Goal: Complete application form

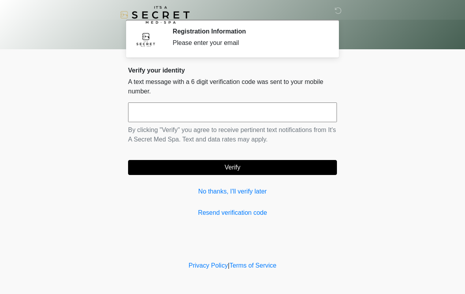
click at [297, 108] on input "text" at bounding box center [232, 113] width 209 height 20
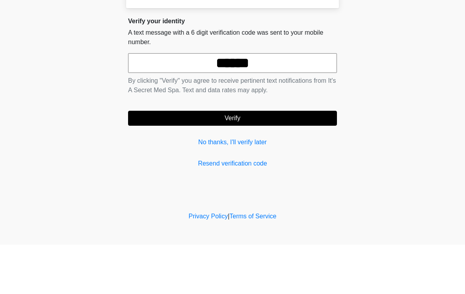
type input "******"
click at [295, 160] on button "Verify" at bounding box center [232, 167] width 209 height 15
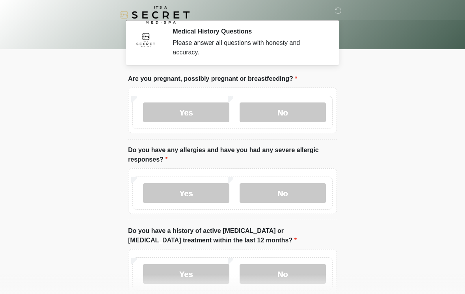
click at [314, 118] on label "No" at bounding box center [283, 113] width 86 height 20
click at [289, 193] on label "No" at bounding box center [283, 193] width 86 height 20
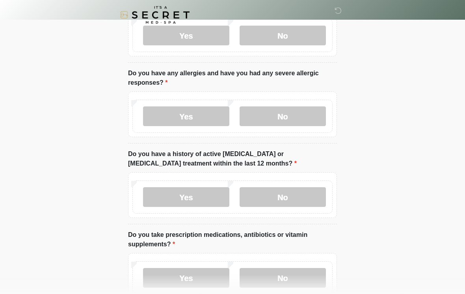
scroll to position [80, 0]
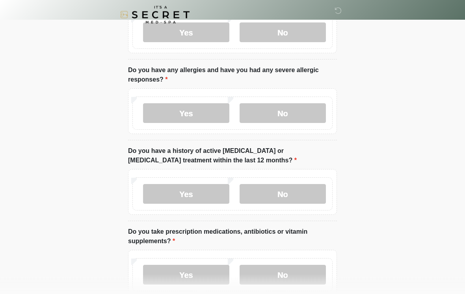
click at [315, 192] on label "No" at bounding box center [283, 195] width 86 height 20
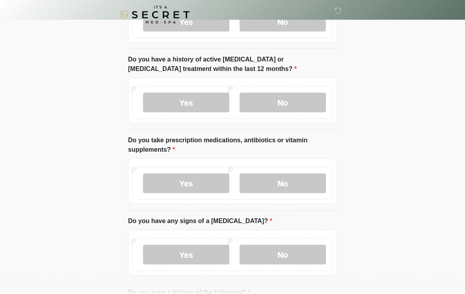
scroll to position [175, 0]
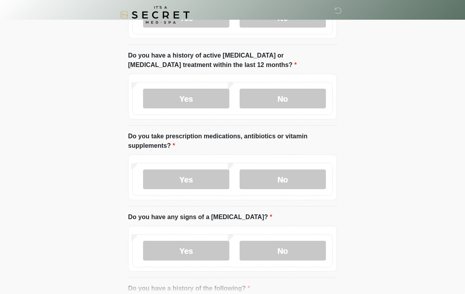
click at [319, 183] on label "No" at bounding box center [283, 180] width 86 height 20
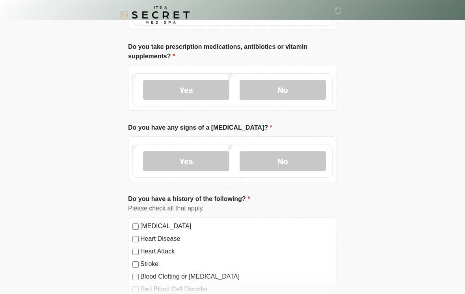
scroll to position [269, 0]
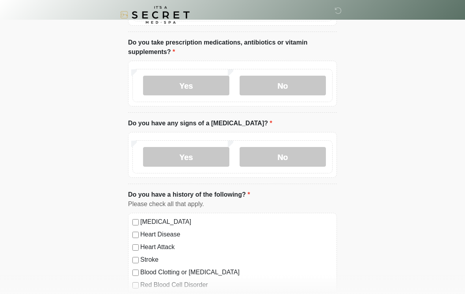
click at [314, 151] on label "No" at bounding box center [283, 157] width 86 height 20
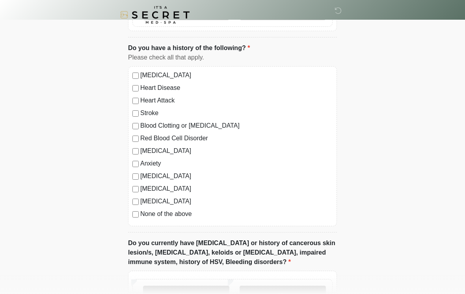
scroll to position [417, 0]
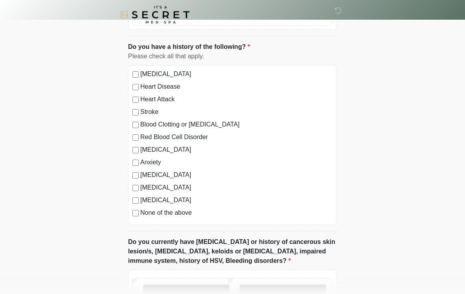
click at [187, 215] on label "None of the above" at bounding box center [236, 213] width 192 height 9
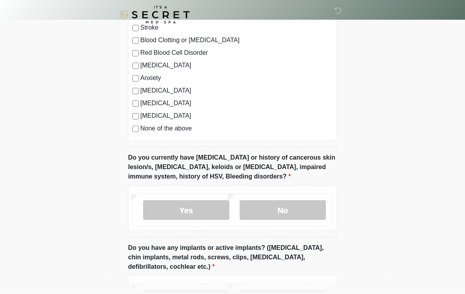
scroll to position [518, 0]
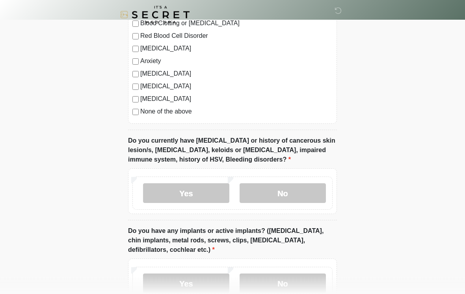
click at [310, 192] on label "No" at bounding box center [283, 194] width 86 height 20
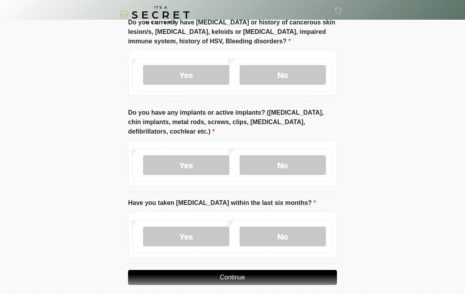
scroll to position [642, 0]
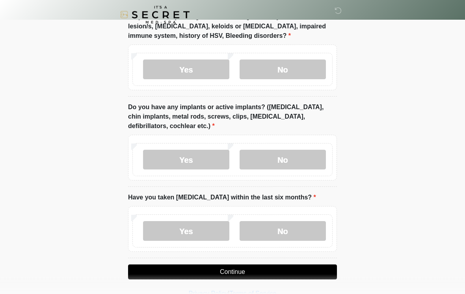
click at [323, 154] on label "No" at bounding box center [283, 160] width 86 height 20
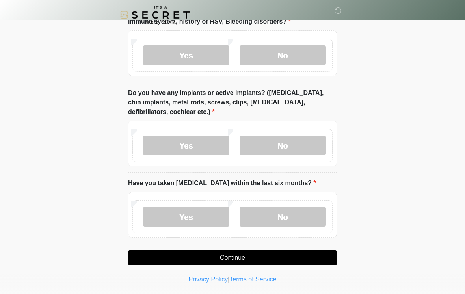
click at [315, 220] on label "No" at bounding box center [283, 217] width 86 height 20
click at [316, 261] on button "Continue" at bounding box center [232, 257] width 209 height 15
click at [321, 257] on button "Continue" at bounding box center [232, 257] width 209 height 15
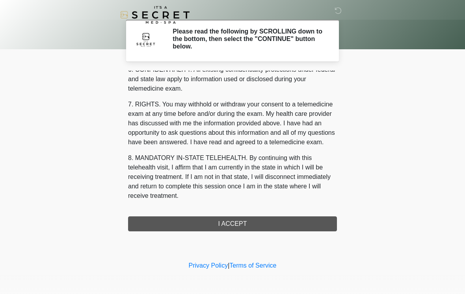
scroll to position [321, 0]
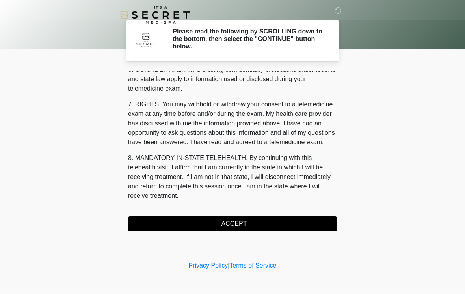
click at [294, 226] on button "I ACCEPT" at bounding box center [232, 223] width 209 height 15
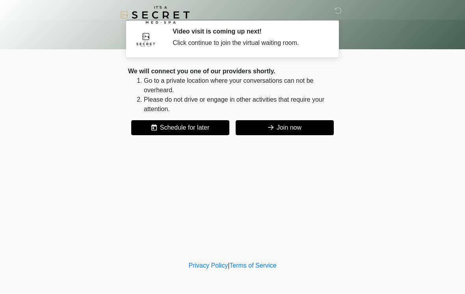
click at [319, 129] on button "Join now" at bounding box center [285, 127] width 98 height 15
click at [305, 131] on button "Join now" at bounding box center [285, 127] width 98 height 15
